Goal: Entertainment & Leisure: Consume media (video, audio)

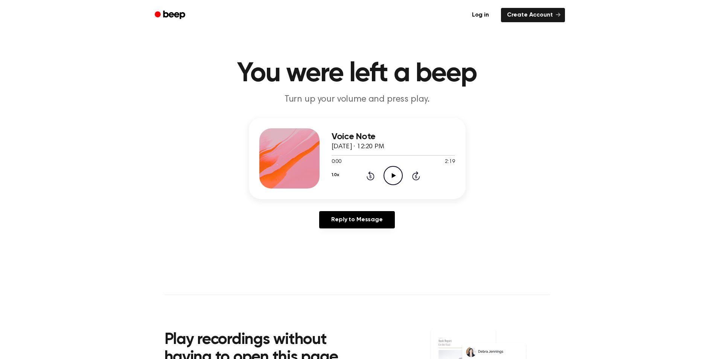
click at [390, 177] on icon "Play Audio" at bounding box center [393, 175] width 19 height 19
click at [390, 177] on icon "Pause Audio" at bounding box center [393, 175] width 19 height 19
click at [144, 206] on div "Voice Note [DATE] · 12:20 PM 0:01 2:19 Your browser does not support the [objec…" at bounding box center [357, 176] width 696 height 117
click at [389, 182] on icon "Play Audio" at bounding box center [393, 175] width 19 height 19
click at [381, 178] on div "1.0x Rewind 5 seconds Pause Audio Skip 5 seconds" at bounding box center [394, 175] width 124 height 19
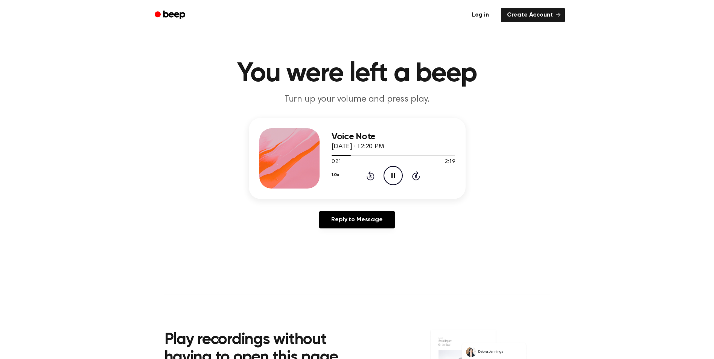
click at [390, 177] on icon "Pause Audio" at bounding box center [393, 175] width 19 height 19
drag, startPoint x: 346, startPoint y: 157, endPoint x: 340, endPoint y: 157, distance: 6.4
click at [340, 157] on div at bounding box center [394, 155] width 124 height 6
click at [347, 157] on div at bounding box center [394, 155] width 124 height 6
click at [398, 178] on icon "Play Audio" at bounding box center [393, 175] width 19 height 19
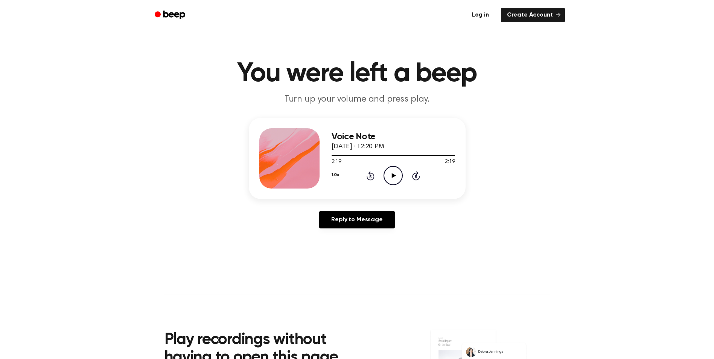
click at [97, 221] on div "Voice Note [DATE] · 12:20 PM 2:19 2:19 Your browser does not support the [objec…" at bounding box center [357, 176] width 696 height 117
